Goal: Obtain resource: Download file/media

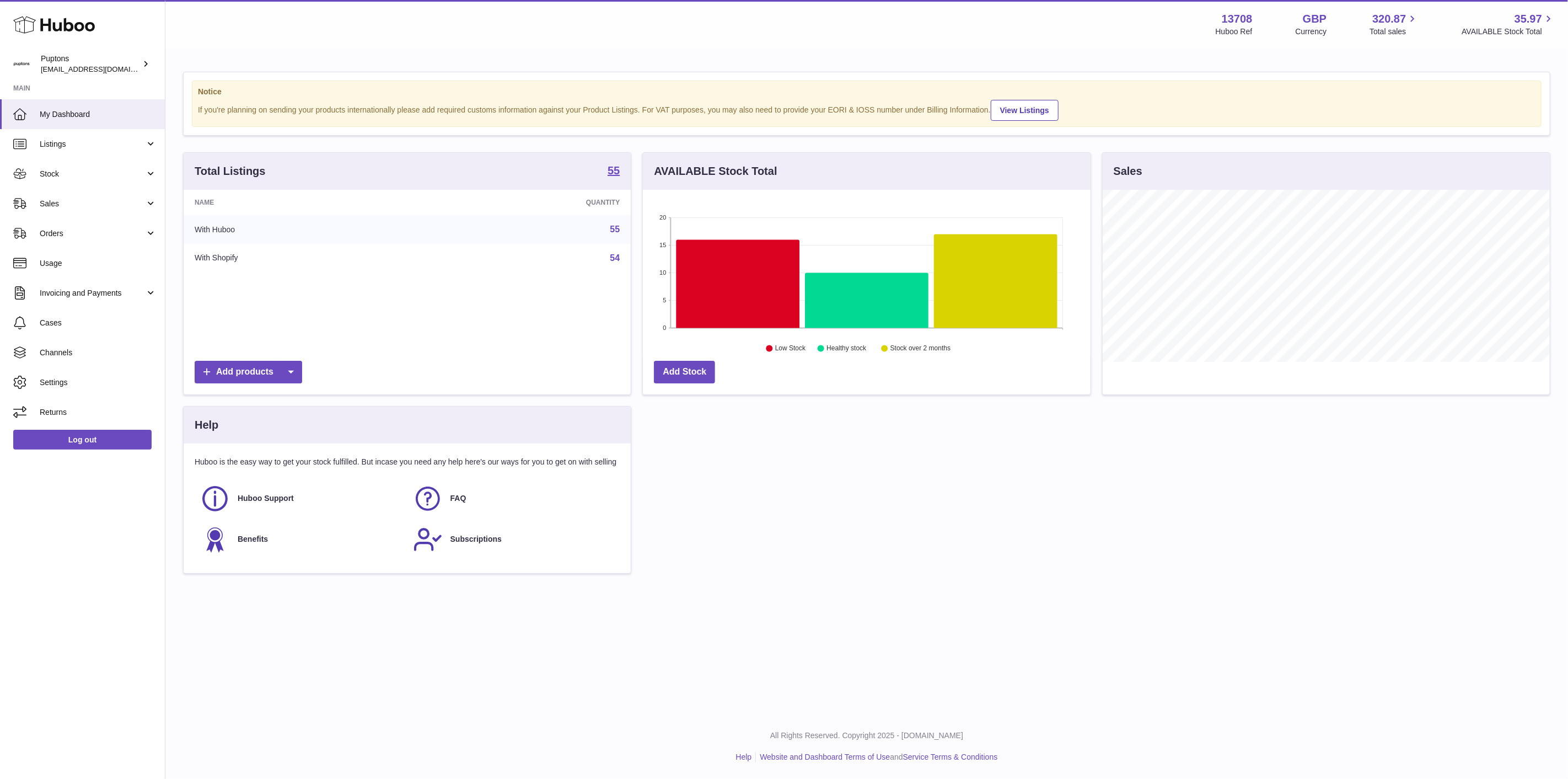
scroll to position [172, 447]
click at [68, 178] on span "Stock" at bounding box center [92, 174] width 105 height 10
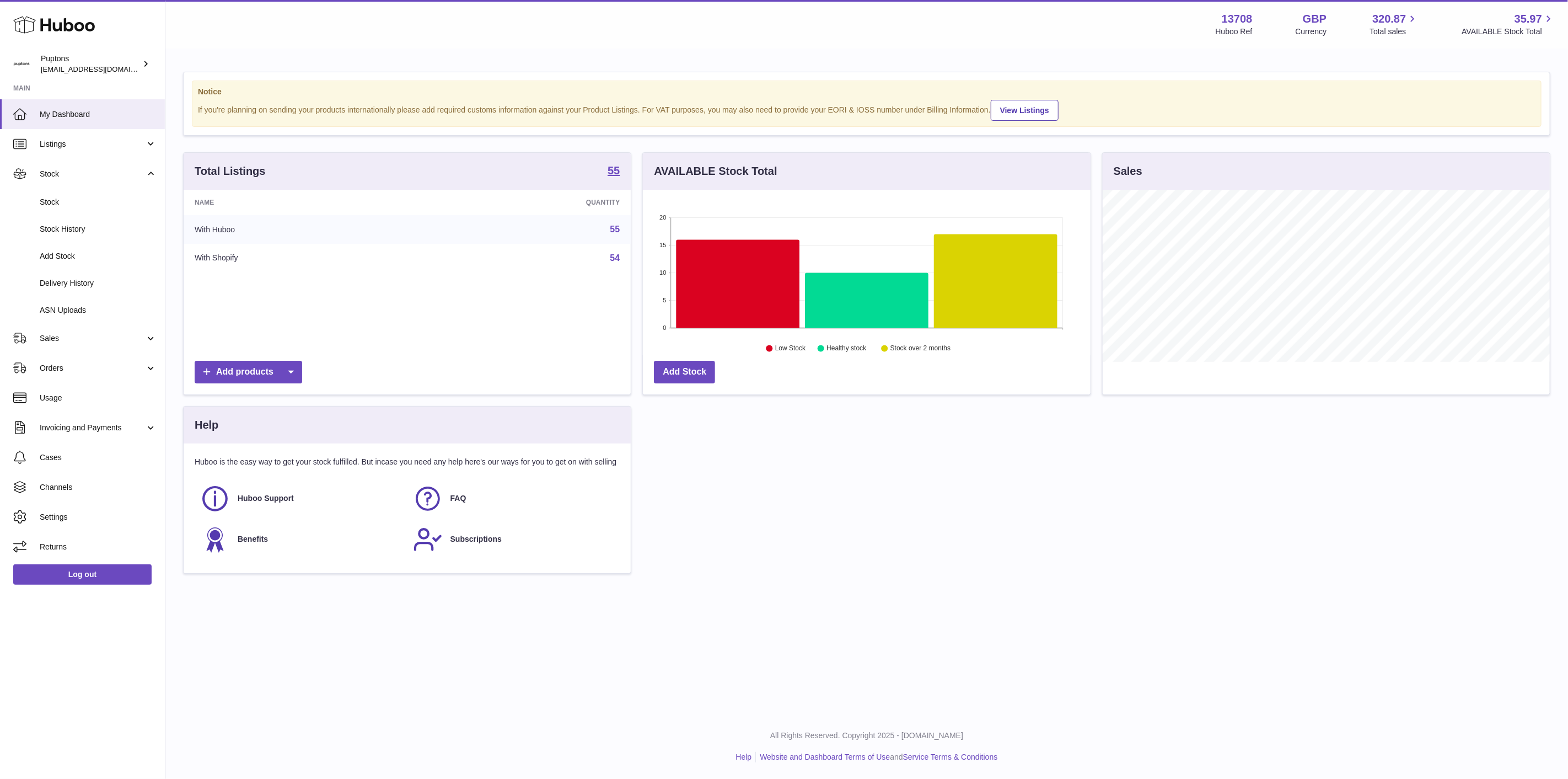
click at [102, 210] on link "Stock" at bounding box center [82, 202] width 165 height 27
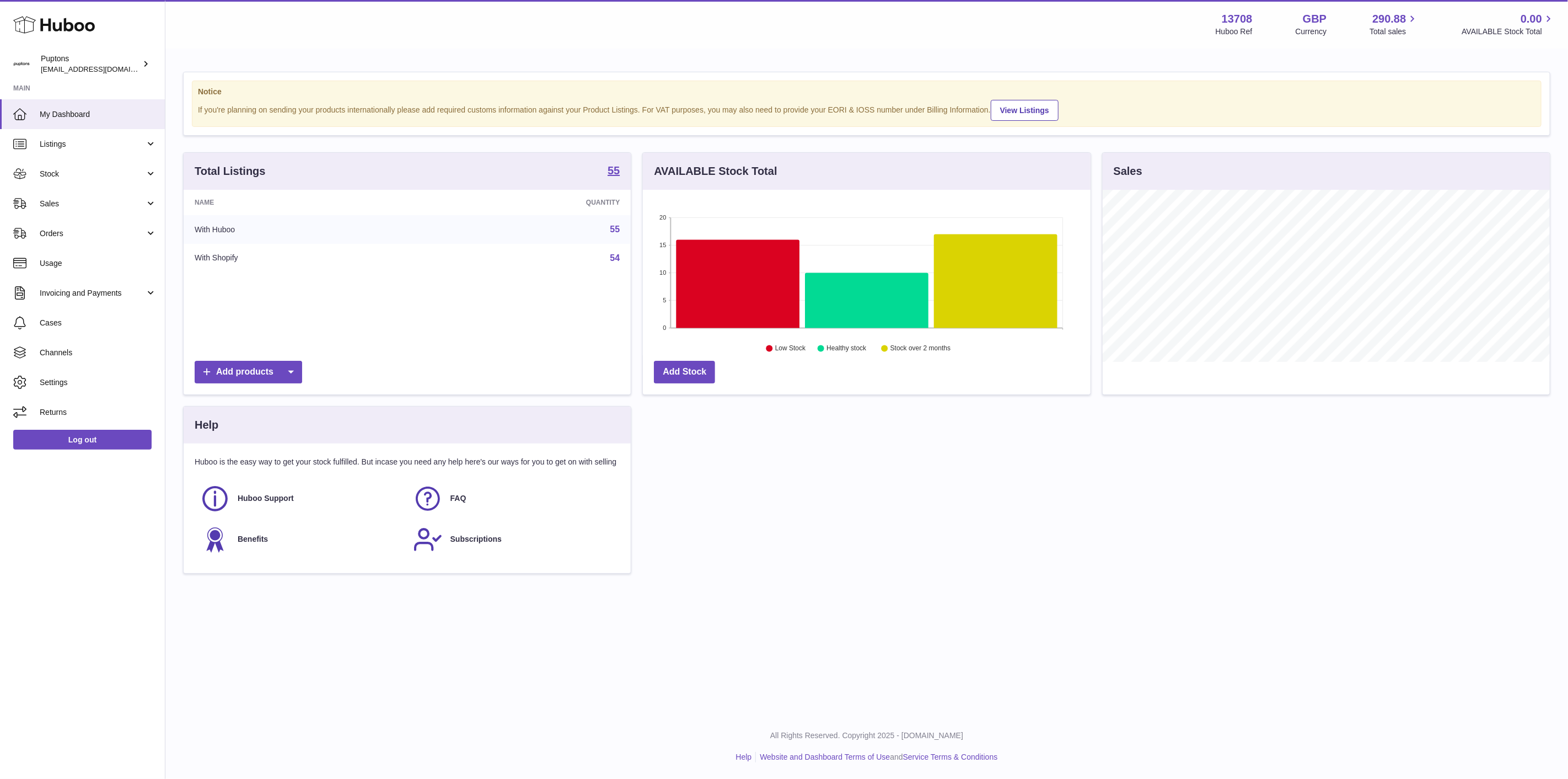
scroll to position [172, 447]
click at [52, 180] on link "Stock" at bounding box center [82, 174] width 165 height 30
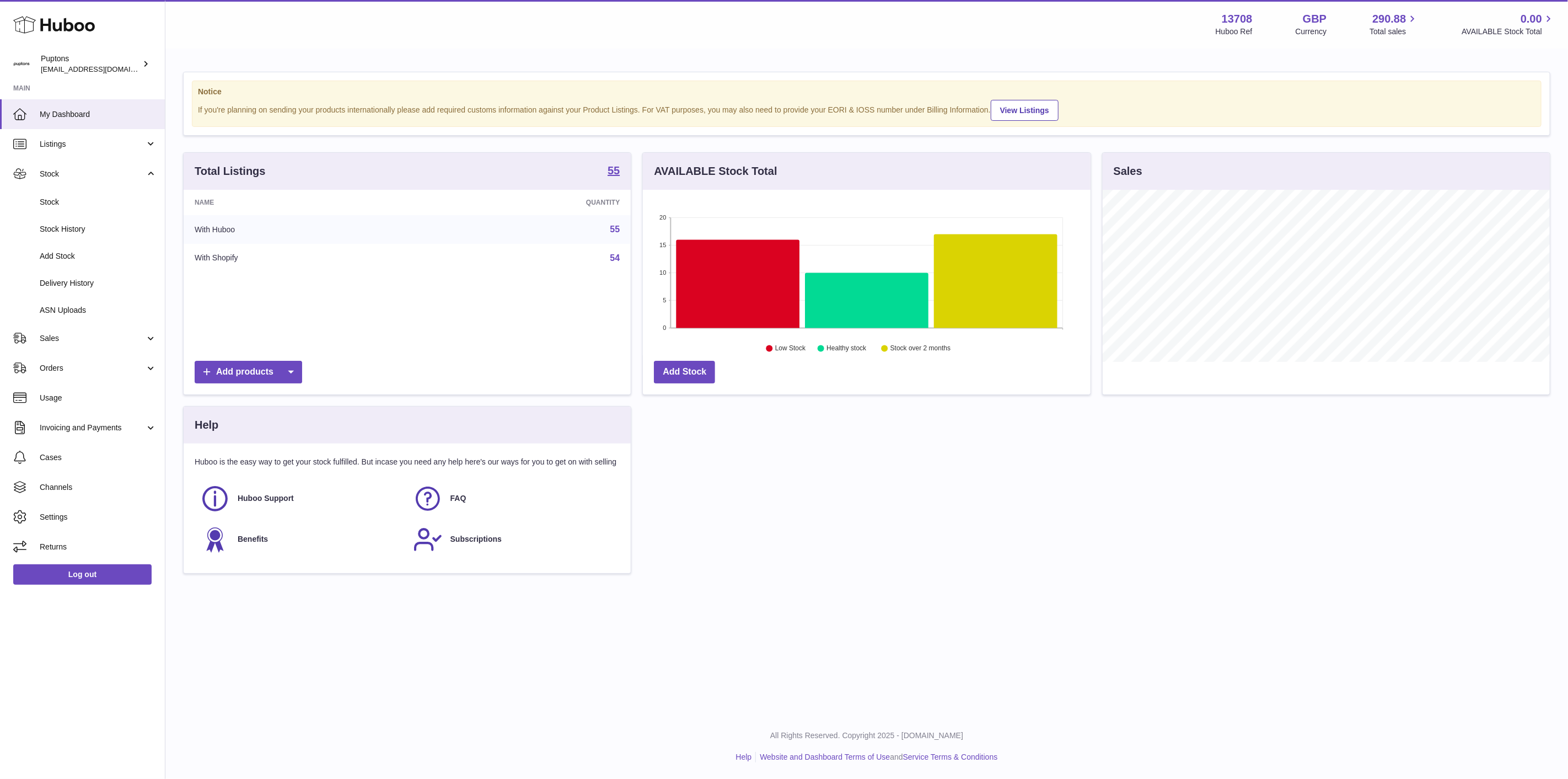
click at [52, 197] on span "Stock" at bounding box center [98, 202] width 117 height 10
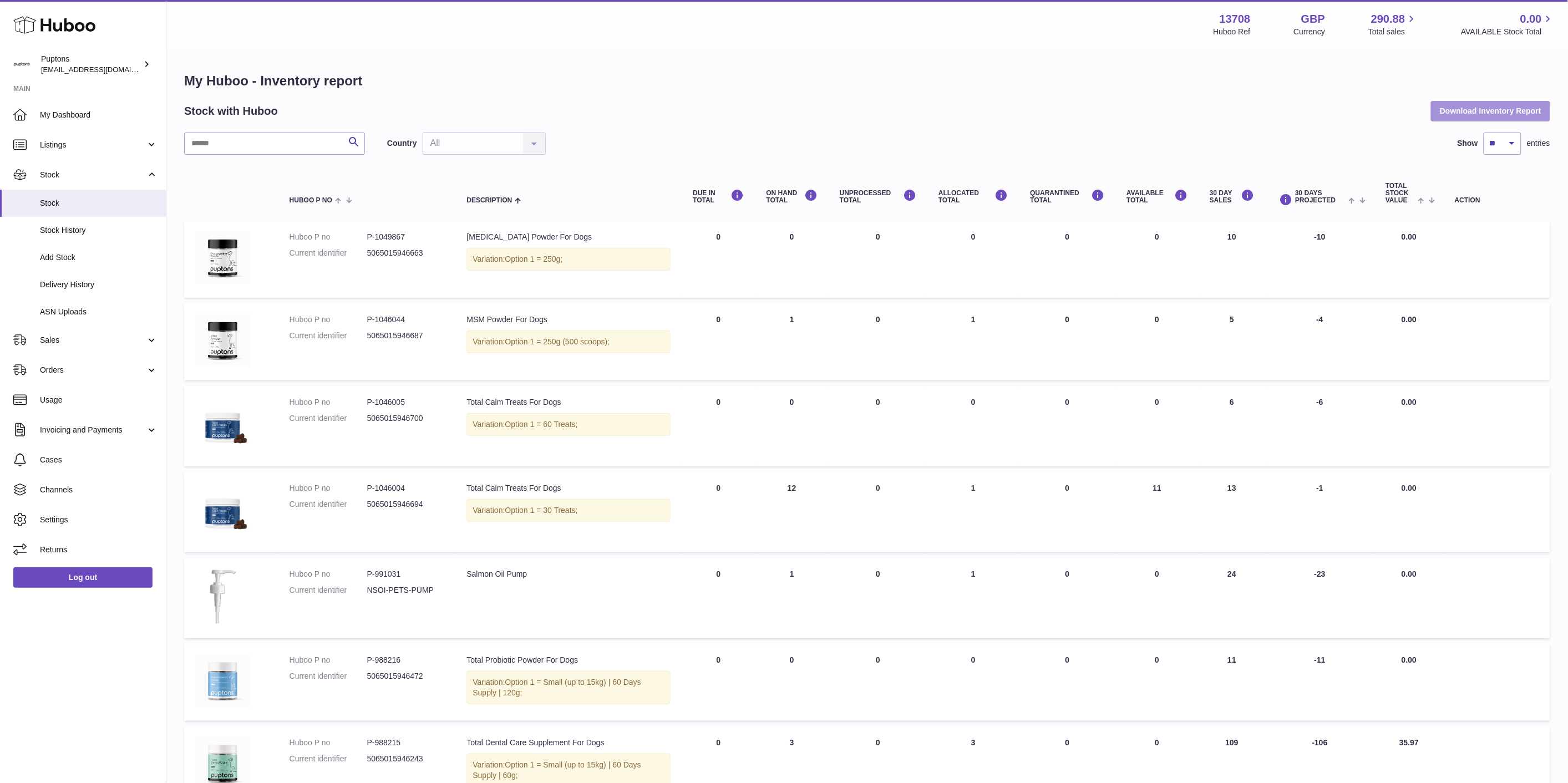
click at [1476, 109] on button "Download Inventory Report" at bounding box center [1490, 111] width 119 height 20
